Goal: Task Accomplishment & Management: Manage account settings

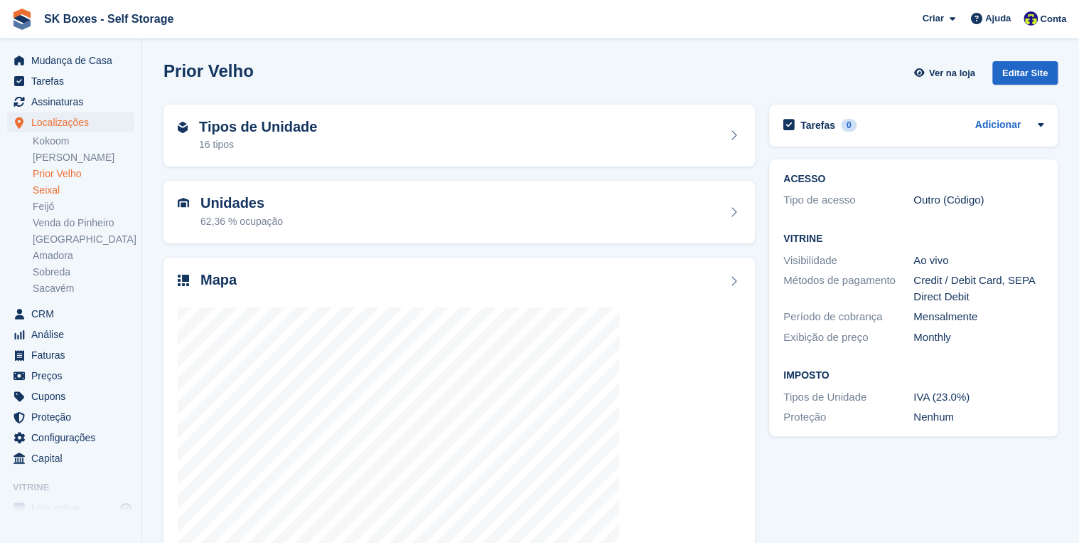
click at [44, 191] on link "Seixal" at bounding box center [84, 190] width 102 height 14
click at [438, 302] on div at bounding box center [459, 432] width 563 height 284
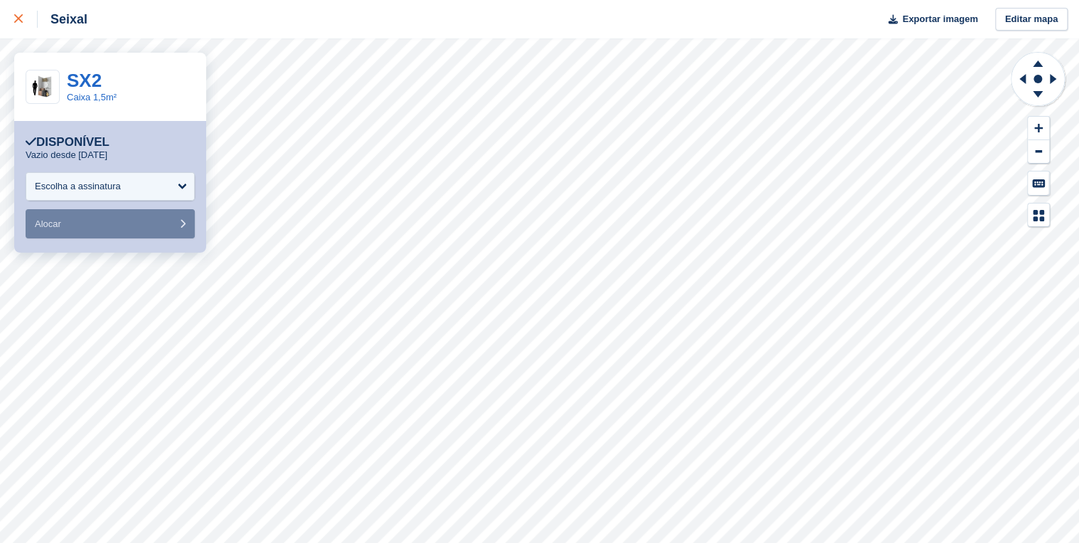
click at [17, 20] on icon at bounding box center [18, 18] width 9 height 9
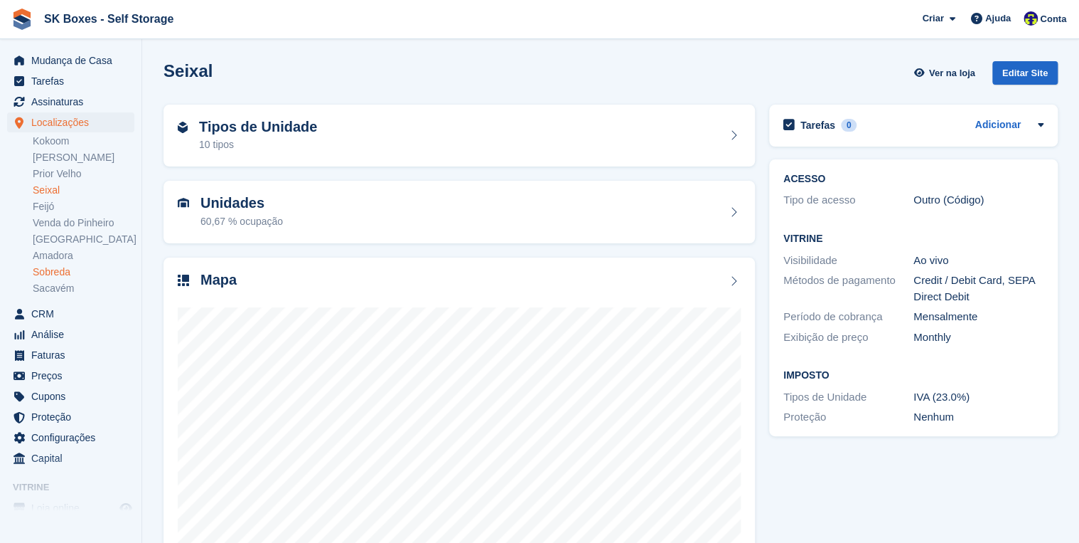
click at [46, 267] on link "Sobreda" at bounding box center [84, 272] width 102 height 14
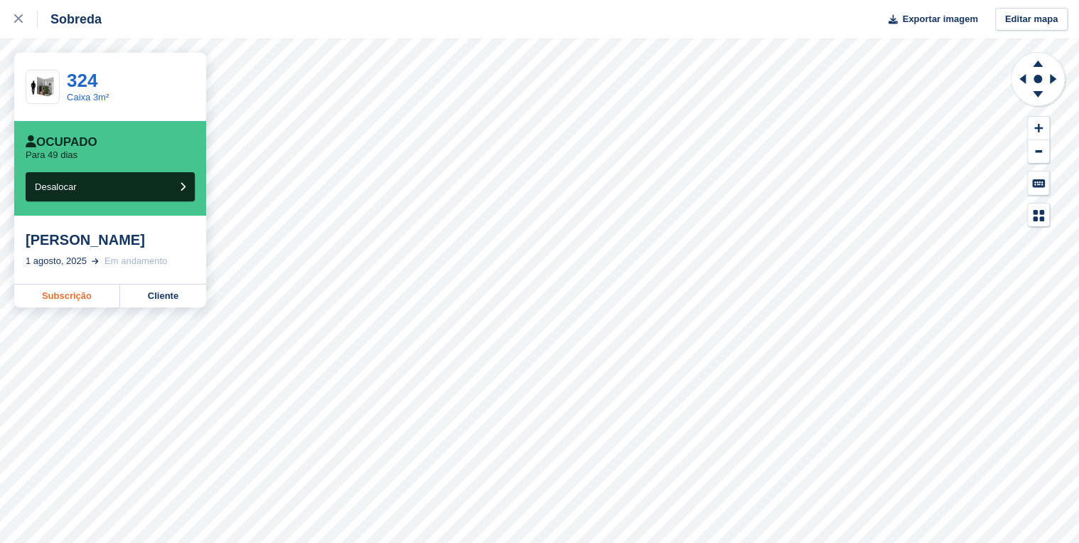
click at [68, 297] on link "Subscrição" at bounding box center [67, 295] width 106 height 23
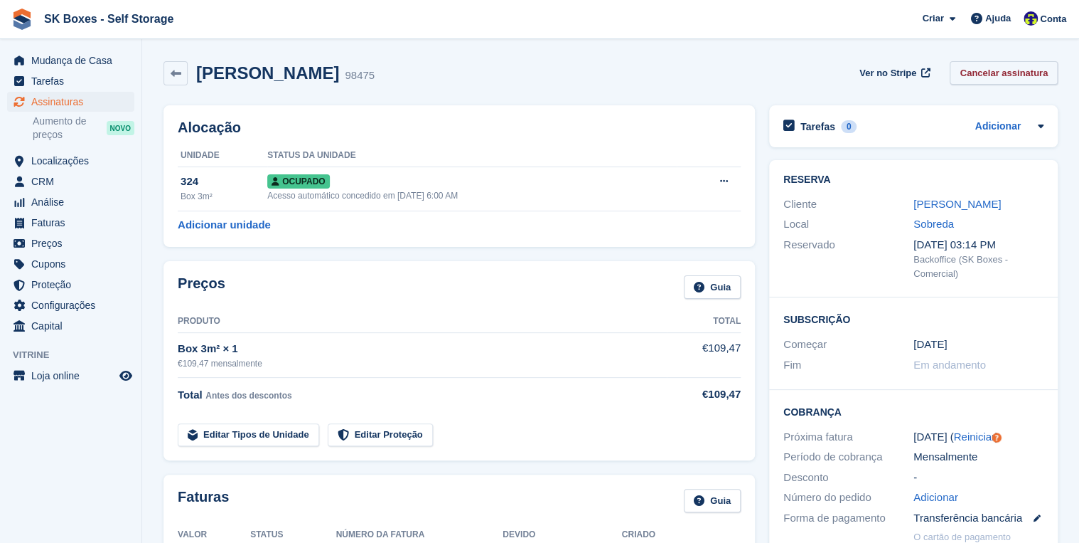
click at [993, 75] on link "Cancelar assinatura" at bounding box center [1004, 72] width 108 height 23
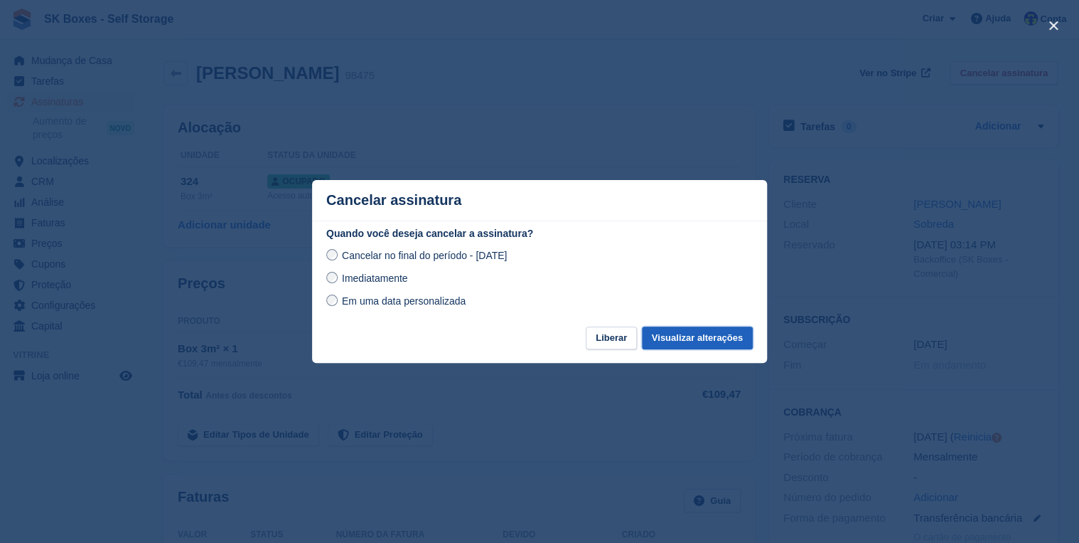
click at [678, 333] on button "Visualizar alterações" at bounding box center [697, 337] width 111 height 23
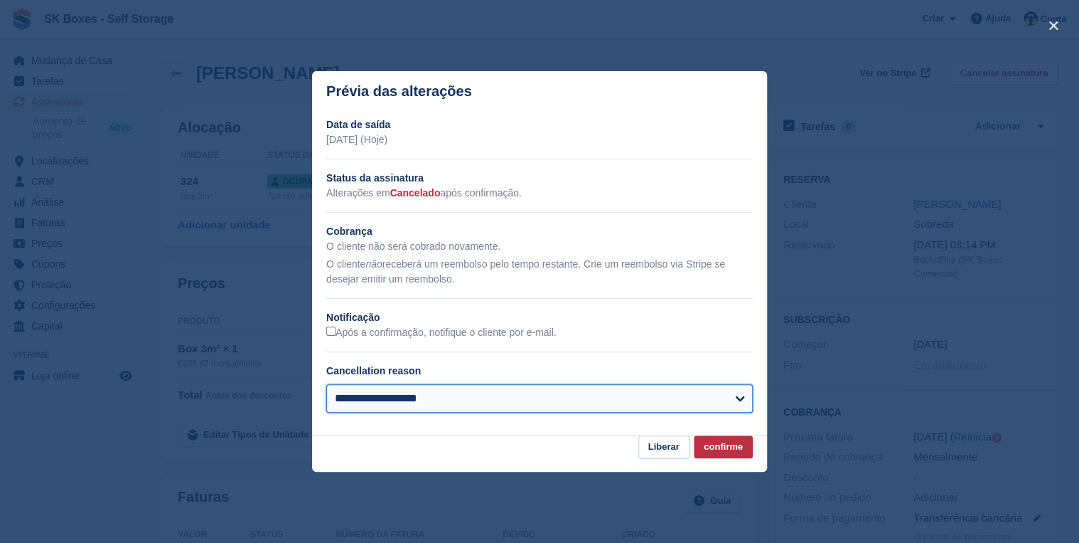
click at [425, 398] on select "**********" at bounding box center [539, 398] width 427 height 28
select select "*****"
click at [326, 385] on select "**********" at bounding box center [539, 398] width 427 height 28
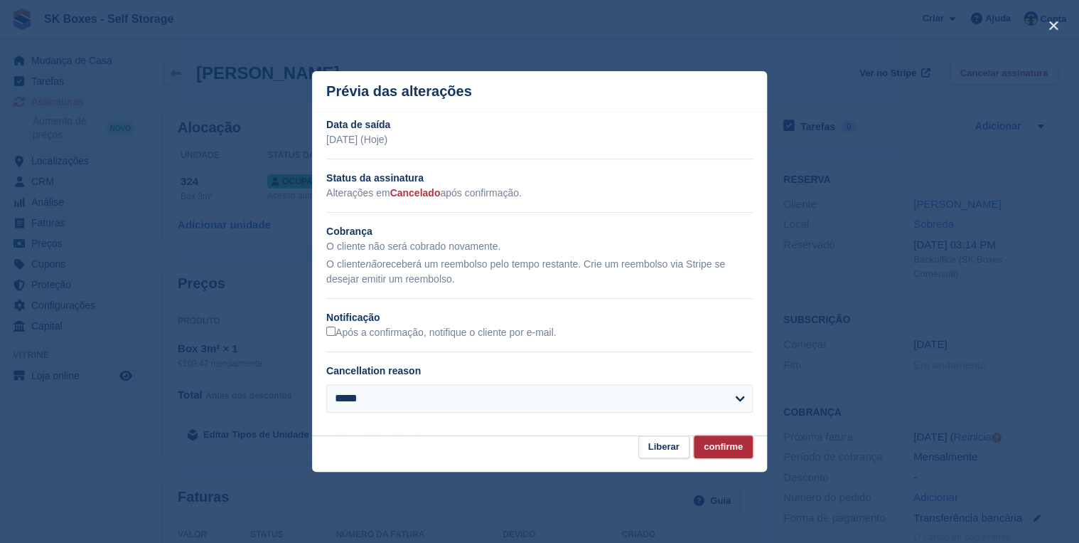
click at [724, 451] on button "confirme" at bounding box center [723, 446] width 59 height 23
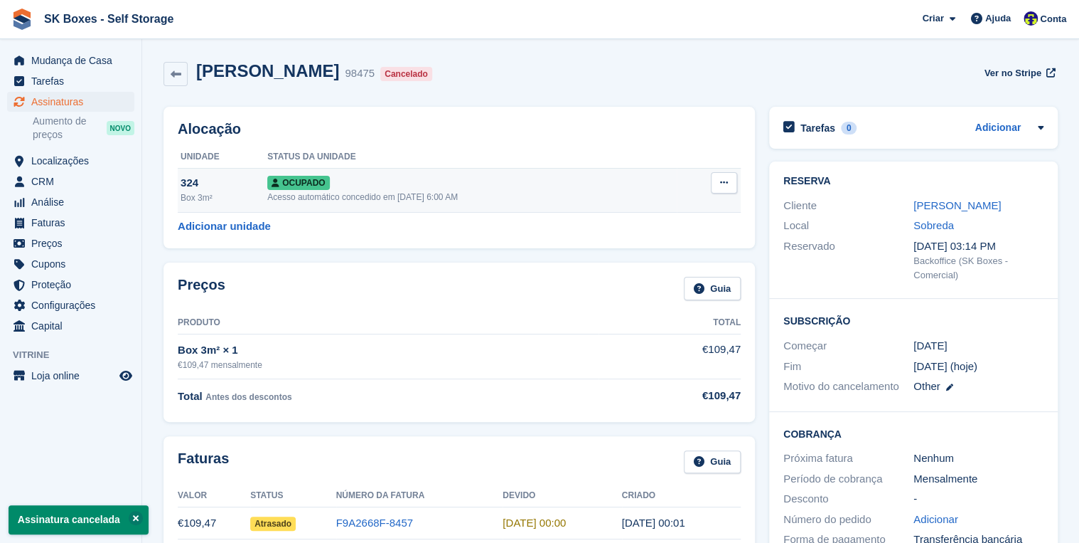
click at [712, 181] on button at bounding box center [724, 182] width 26 height 21
click at [646, 260] on p "Desalocar" at bounding box center [669, 259] width 124 height 18
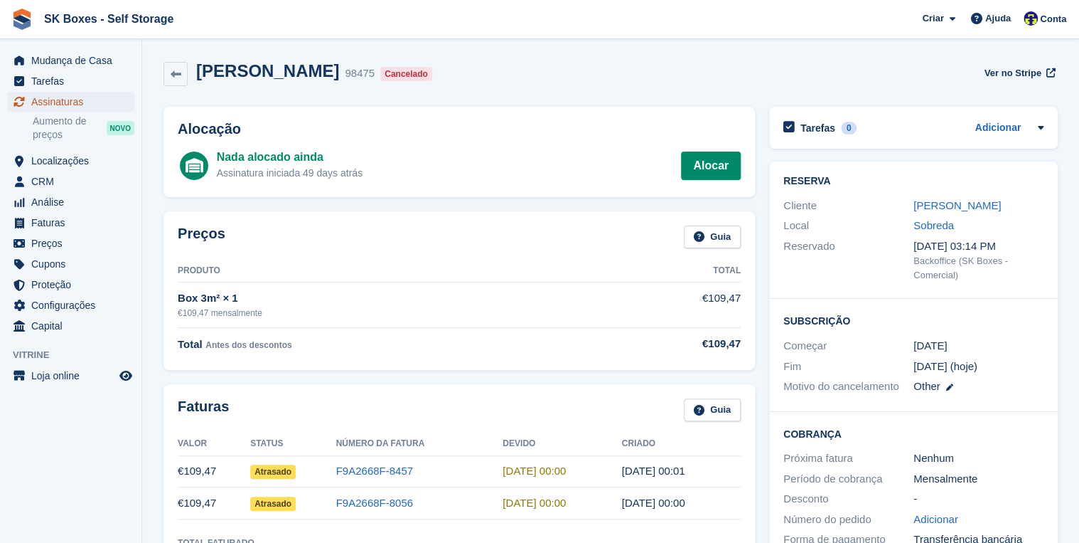
click at [50, 98] on span "Assinaturas" at bounding box center [73, 102] width 85 height 20
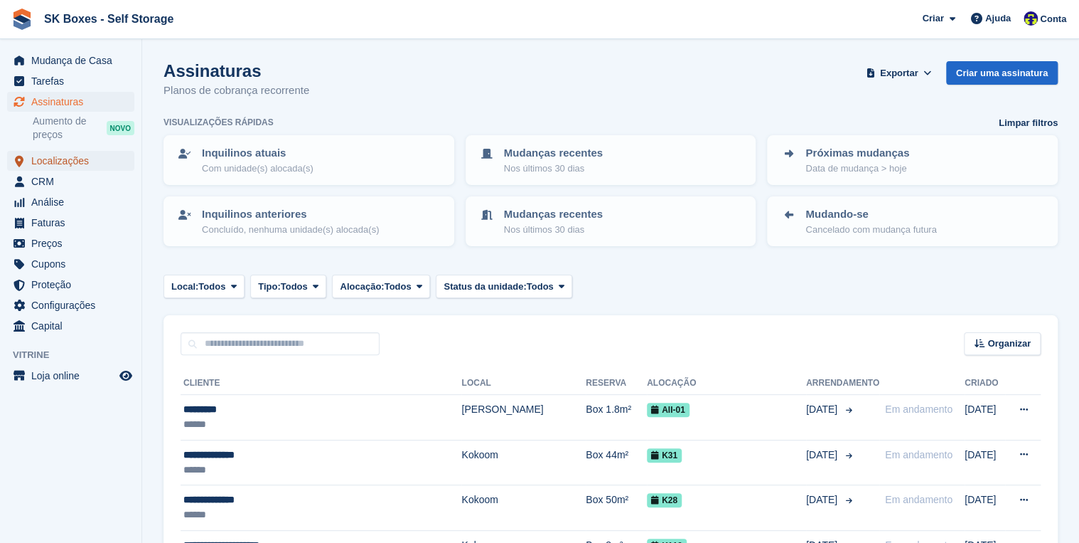
click at [74, 162] on span "Localizações" at bounding box center [73, 161] width 85 height 20
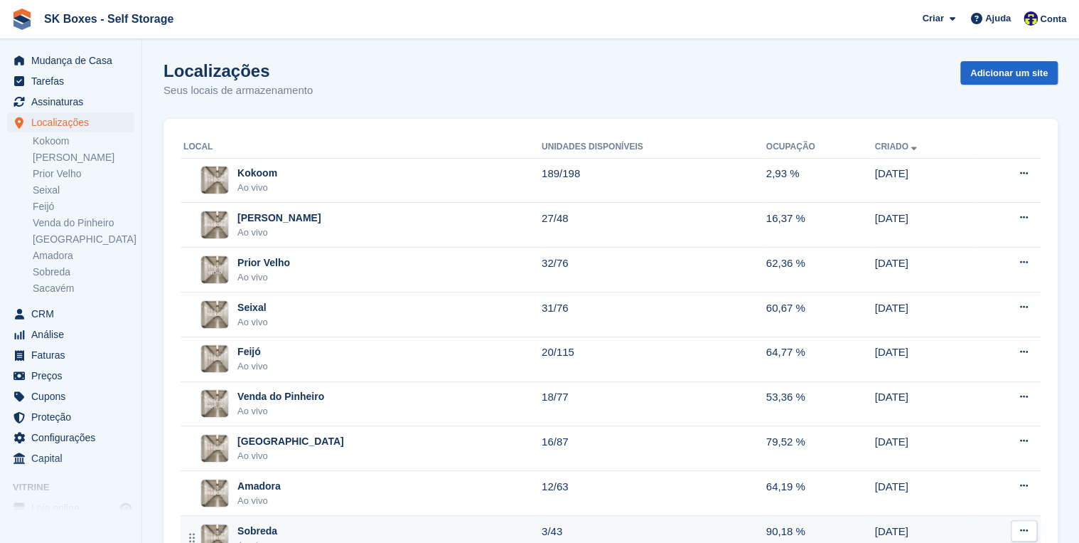
click at [276, 529] on div "Sobreda Ao vivo" at bounding box center [362, 537] width 358 height 29
